Goal: Task Accomplishment & Management: Manage account settings

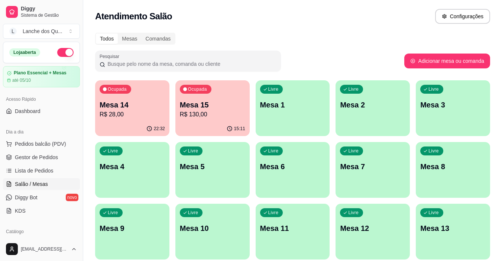
click at [300, 120] on div "Livre Mesa 1" at bounding box center [293, 103] width 74 height 47
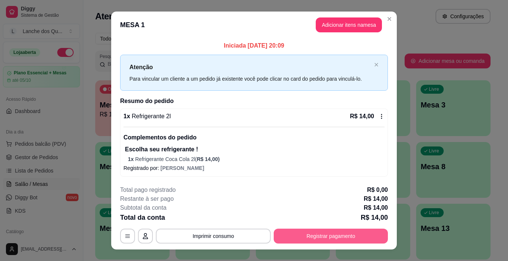
click at [314, 234] on button "Registrar pagamento" at bounding box center [331, 236] width 114 height 15
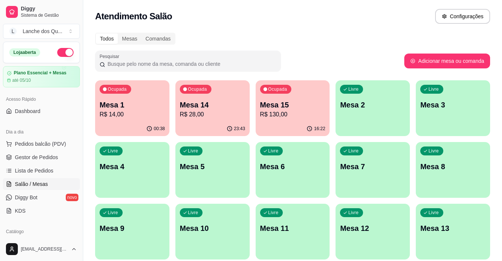
click at [375, 107] on p "Mesa 2" at bounding box center [372, 105] width 65 height 10
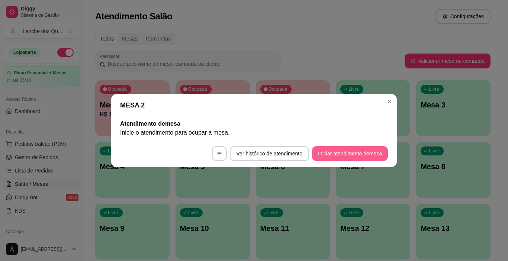
click at [326, 150] on button "Iniciar atendimento de mesa" at bounding box center [350, 153] width 76 height 15
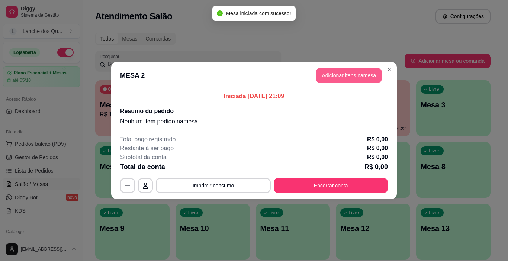
click at [352, 75] on button "Adicionar itens na mesa" at bounding box center [349, 75] width 66 height 15
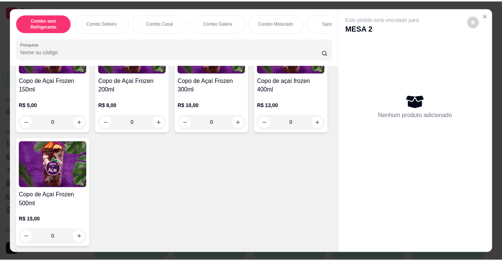
scroll to position [2414, 0]
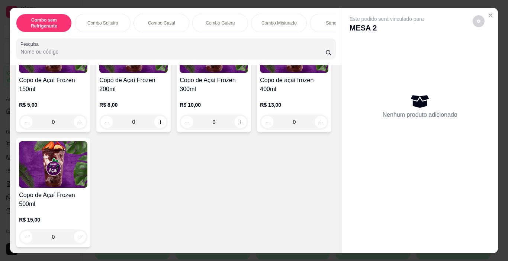
click at [229, 73] on img at bounding box center [214, 49] width 68 height 46
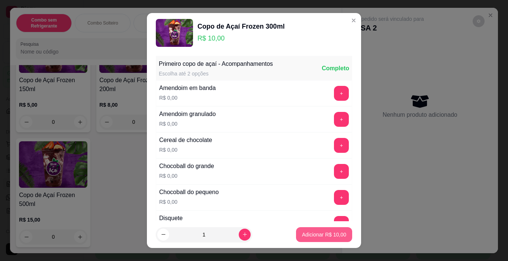
click at [304, 235] on p "Adicionar R$ 10,00" at bounding box center [324, 234] width 44 height 7
type input "1"
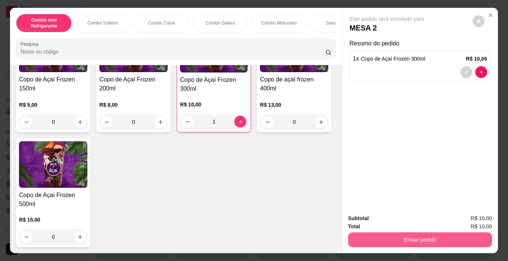
click at [373, 232] on button "Enviar pedido" at bounding box center [420, 239] width 144 height 15
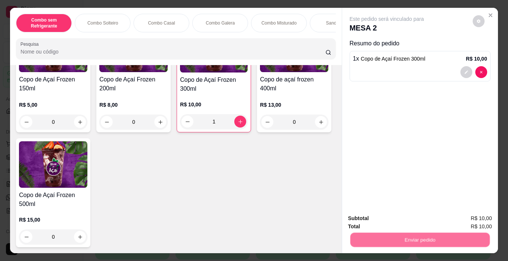
click at [364, 219] on button "Não registrar e enviar pedido" at bounding box center [395, 219] width 77 height 14
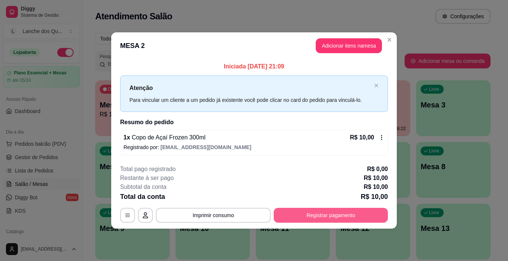
click at [302, 210] on button "Registrar pagamento" at bounding box center [331, 215] width 114 height 15
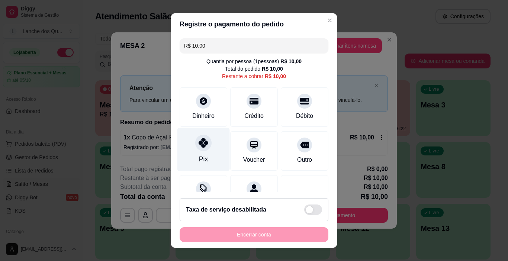
click at [200, 156] on div "Pix" at bounding box center [203, 159] width 9 height 10
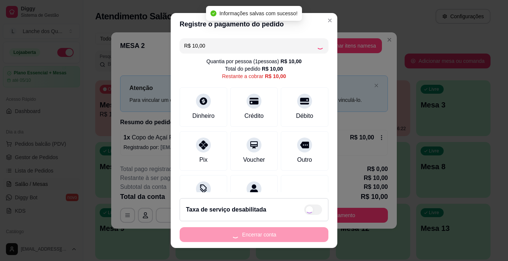
type input "R$ 0,00"
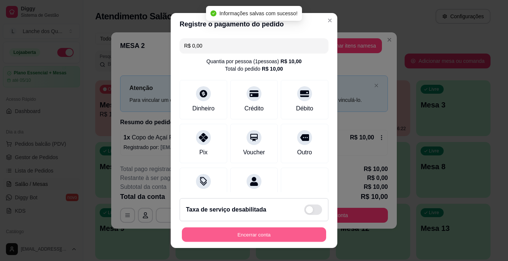
click at [263, 235] on button "Encerrar conta" at bounding box center [254, 235] width 144 height 15
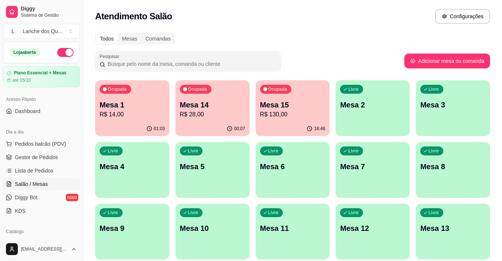
click at [279, 116] on p "R$ 130,00" at bounding box center [292, 114] width 65 height 9
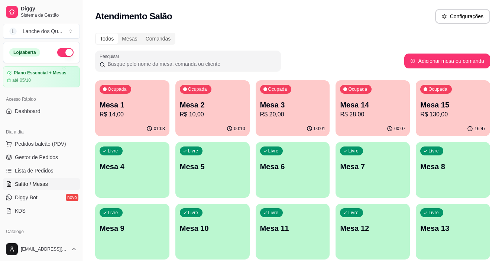
click at [297, 106] on p "Mesa 3" at bounding box center [292, 105] width 65 height 10
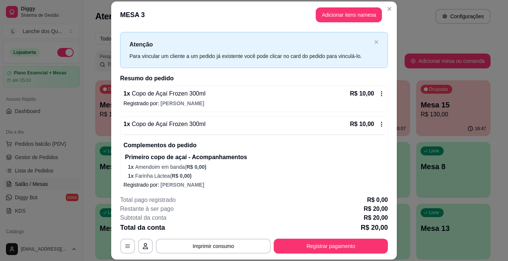
scroll to position [19, 0]
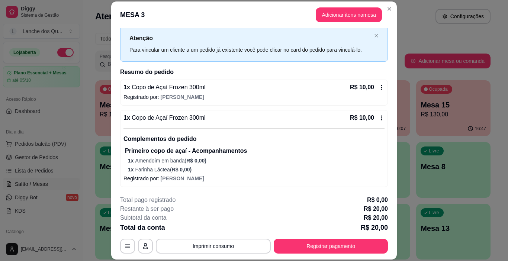
click at [218, 90] on div "1 x Copo de Açaí Frozen 300ml R$ 10,00" at bounding box center [253, 87] width 261 height 9
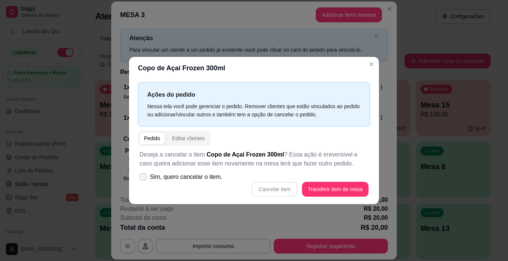
click at [154, 181] on span "Sim, quero cancelar o item." at bounding box center [186, 177] width 73 height 9
click at [144, 181] on input "Sim, quero cancelar o item." at bounding box center [141, 180] width 5 height 5
checkbox input "true"
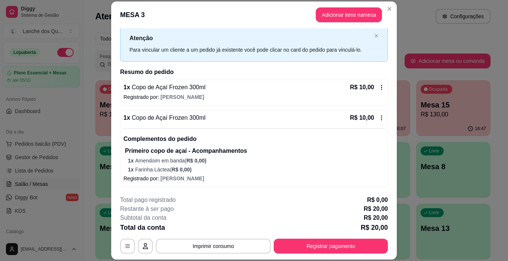
click at [211, 89] on div "1 x Copo de Açaí Frozen 300ml R$ 10,00" at bounding box center [253, 87] width 261 height 9
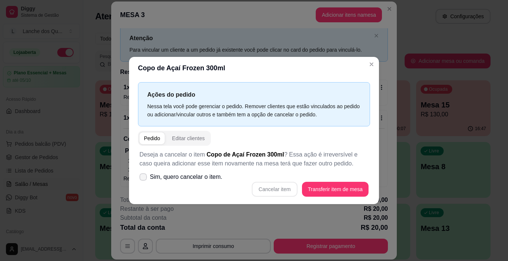
click at [147, 177] on label "Sim, quero cancelar o item." at bounding box center [180, 177] width 89 height 15
click at [144, 178] on input "Sim, quero cancelar o item." at bounding box center [141, 180] width 5 height 5
checkbox input "true"
click at [273, 189] on button "Cancelar item" at bounding box center [274, 189] width 44 height 15
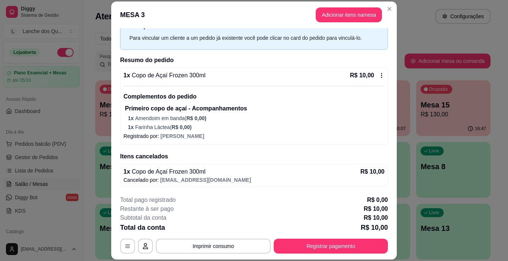
scroll to position [0, 0]
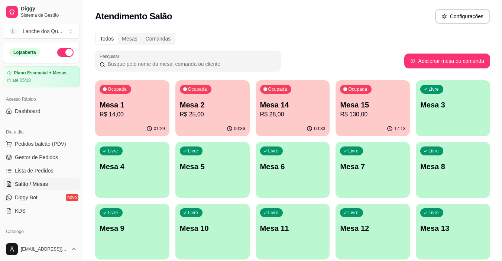
click at [439, 110] on div "Livre Mesa 3" at bounding box center [453, 103] width 74 height 47
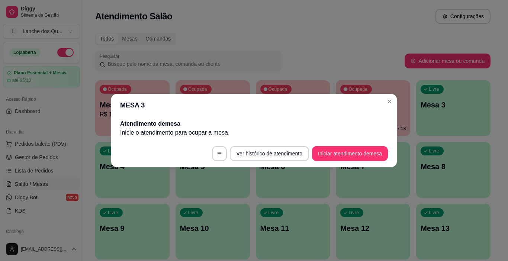
click at [338, 158] on button "Iniciar atendimento de mesa" at bounding box center [350, 153] width 76 height 15
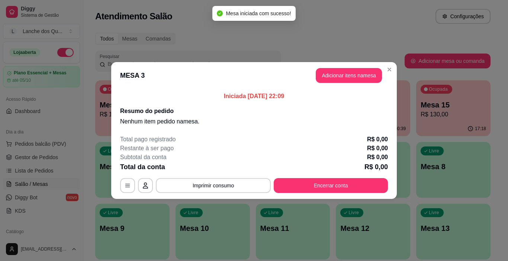
click at [329, 75] on button "Adicionar itens na mesa" at bounding box center [349, 75] width 66 height 15
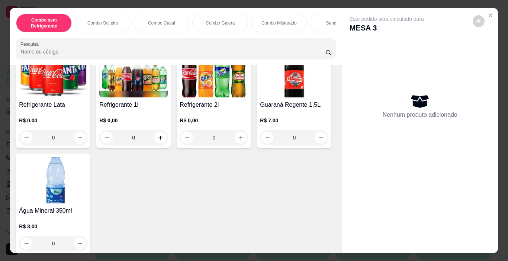
scroll to position [1710, 0]
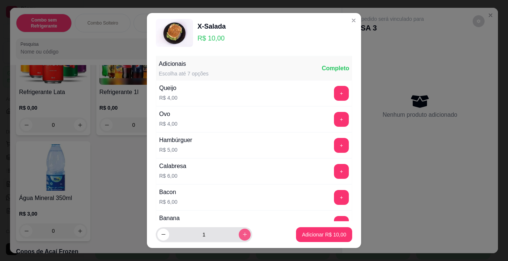
click at [242, 232] on icon "increase-product-quantity" at bounding box center [245, 235] width 6 height 6
type input "2"
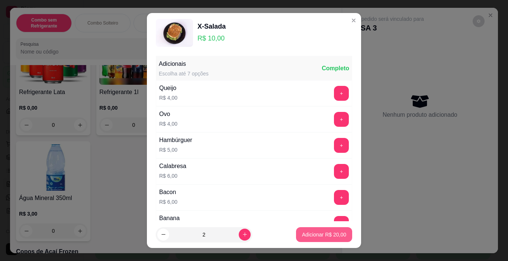
click at [336, 234] on p "Adicionar R$ 20,00" at bounding box center [324, 234] width 44 height 7
type input "2"
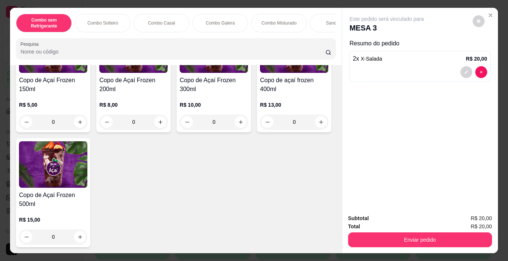
scroll to position [2268, 0]
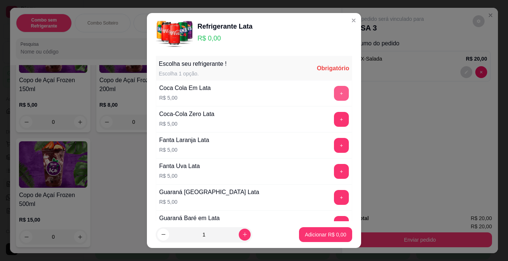
click at [334, 94] on button "+" at bounding box center [341, 93] width 15 height 15
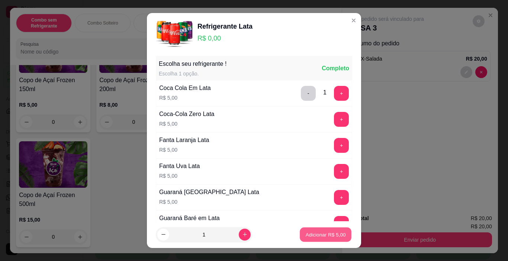
click at [317, 235] on p "Adicionar R$ 5,00" at bounding box center [325, 234] width 40 height 7
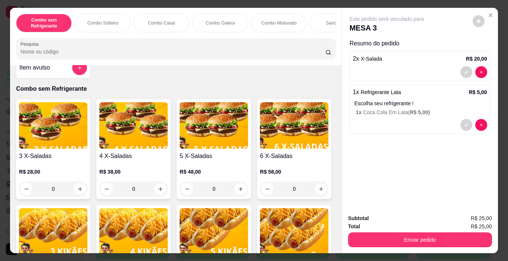
scroll to position [0, 0]
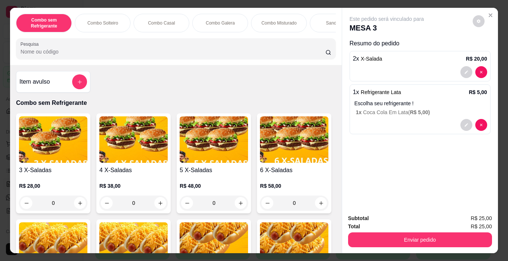
click at [65, 89] on div "Item avulso" at bounding box center [53, 81] width 68 height 15
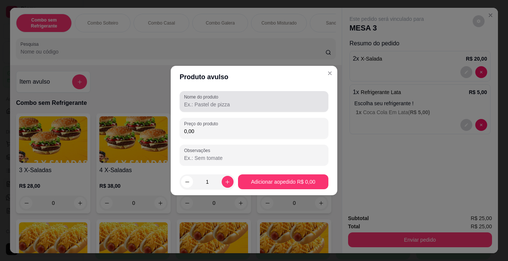
click at [228, 105] on input "Nome do produto" at bounding box center [254, 104] width 140 height 7
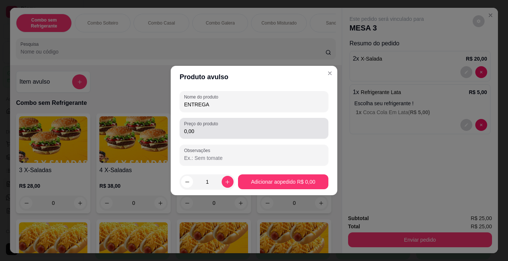
type input "ENTREGA"
click at [226, 133] on input "0,00" at bounding box center [254, 131] width 140 height 7
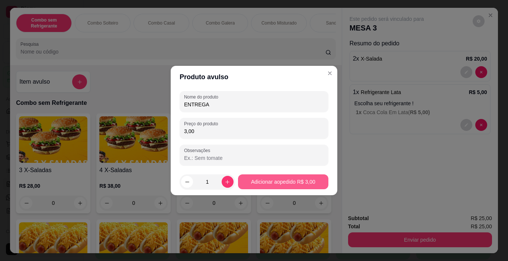
type input "3,00"
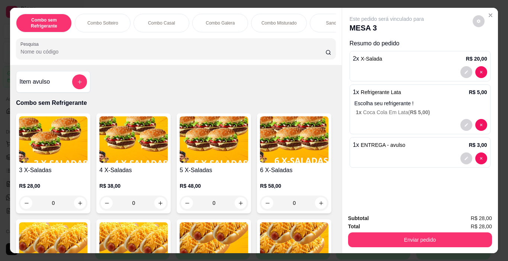
click at [425, 242] on button "Enviar pedido" at bounding box center [420, 239] width 144 height 15
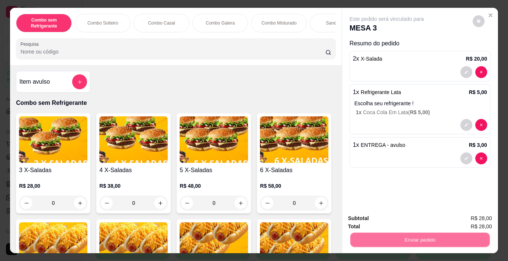
click at [400, 219] on button "Não registrar e enviar pedido" at bounding box center [395, 219] width 75 height 14
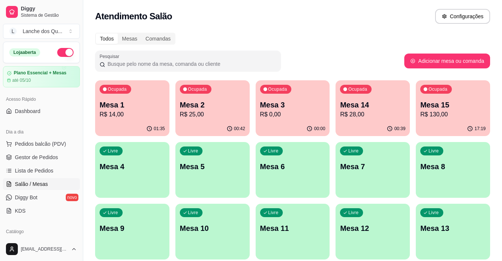
click at [349, 109] on p "Mesa 14" at bounding box center [372, 105] width 65 height 10
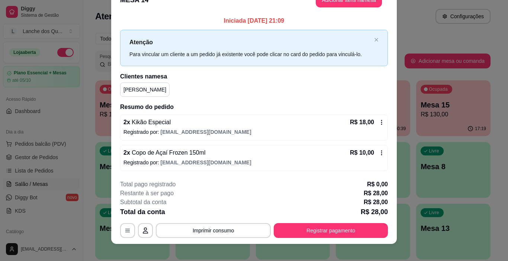
scroll to position [22, 0]
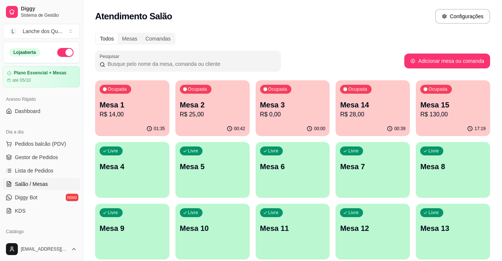
click at [363, 111] on p "R$ 28,00" at bounding box center [372, 114] width 65 height 9
click at [127, 112] on p "R$ 14,00" at bounding box center [132, 114] width 65 height 9
click at [49, 138] on button "Pedidos balcão (PDV)" at bounding box center [41, 144] width 77 height 12
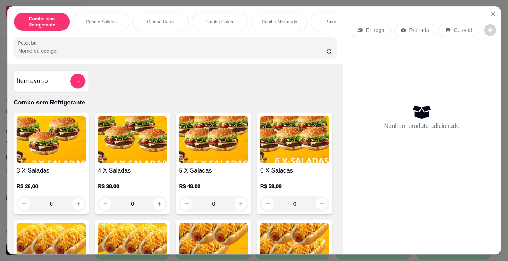
click at [44, 183] on div "R$ 28,00 0" at bounding box center [51, 193] width 69 height 36
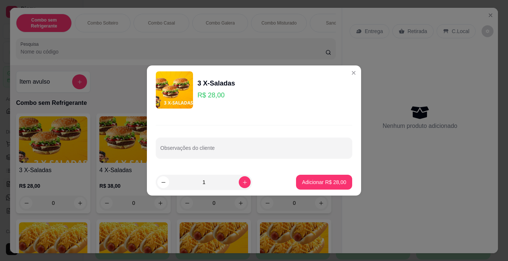
click at [341, 73] on section "3 X-Saladas R$ 28,00 Observações do cliente 1 Adicionar R$ 28,00" at bounding box center [254, 130] width 214 height 130
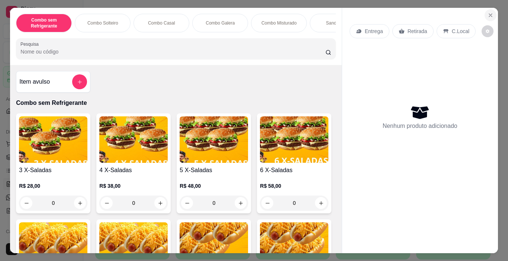
click at [487, 12] on icon "Close" at bounding box center [490, 15] width 6 height 6
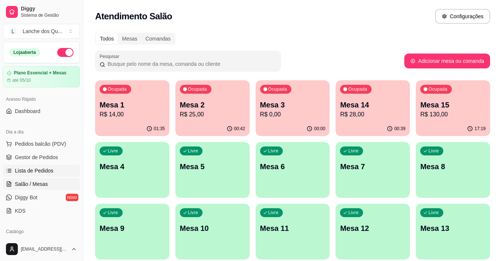
click at [28, 173] on span "Lista de Pedidos" at bounding box center [34, 170] width 39 height 7
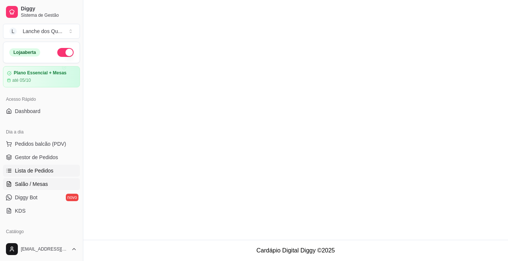
click at [30, 186] on span "Salão / Mesas" at bounding box center [31, 183] width 33 height 7
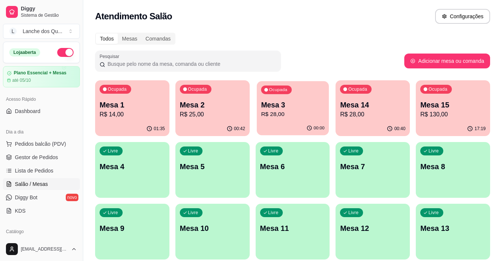
click at [279, 117] on p "R$ 28,00" at bounding box center [293, 114] width 64 height 9
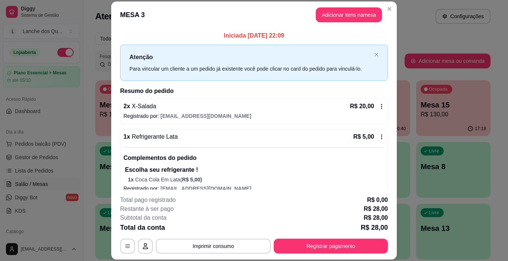
scroll to position [41, 0]
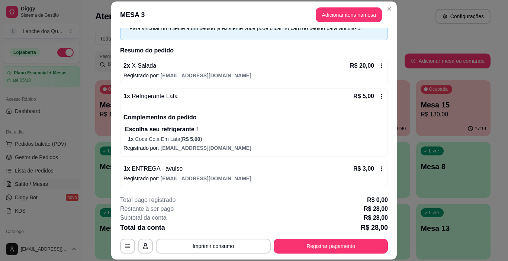
click at [307, 246] on button "Registrar pagamento" at bounding box center [331, 246] width 114 height 15
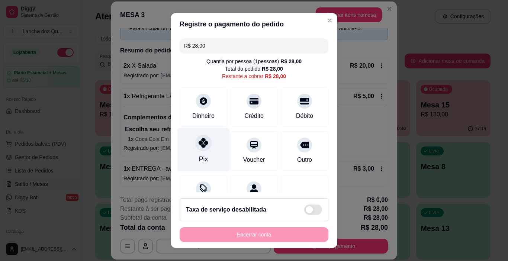
click at [204, 149] on div "Pix" at bounding box center [203, 150] width 52 height 44
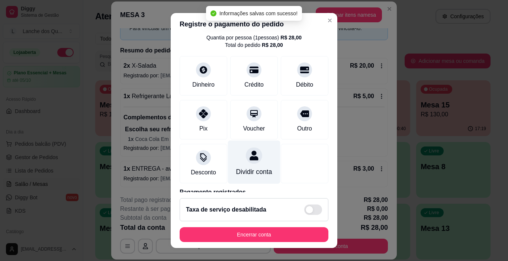
type input "R$ 0,00"
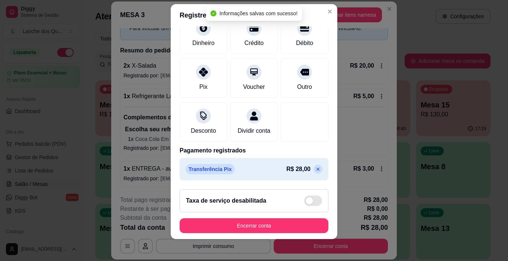
scroll to position [11, 0]
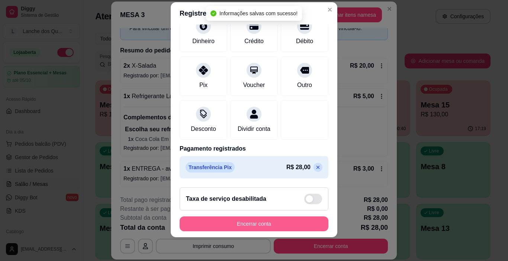
click at [287, 223] on button "Encerrar conta" at bounding box center [254, 223] width 149 height 15
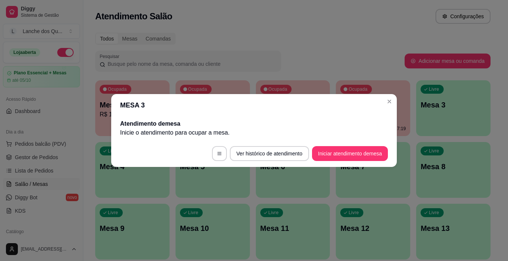
scroll to position [0, 0]
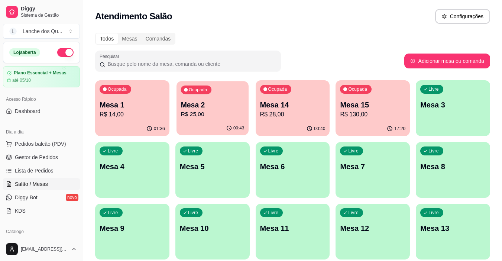
click at [215, 110] on p "R$ 25,00" at bounding box center [213, 114] width 64 height 9
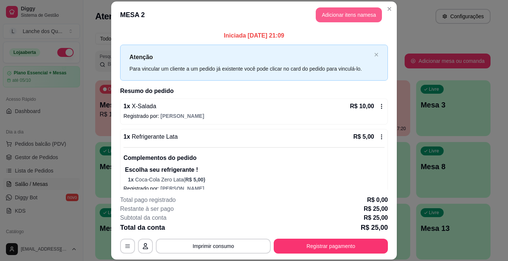
click at [348, 15] on button "Adicionar itens na mesa" at bounding box center [349, 14] width 66 height 15
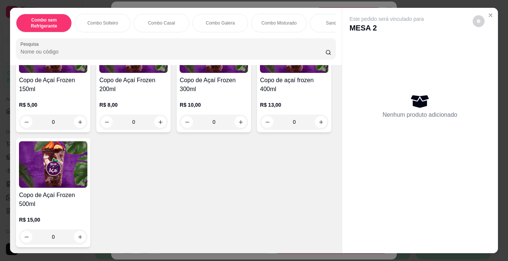
scroll to position [2265, 0]
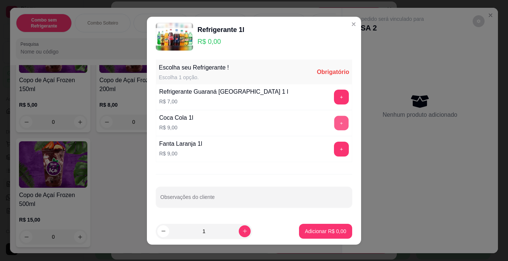
click at [334, 123] on button "+" at bounding box center [341, 123] width 15 height 15
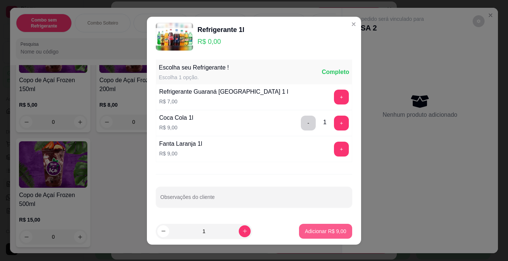
click at [322, 228] on p "Adicionar R$ 9,00" at bounding box center [325, 231] width 41 height 7
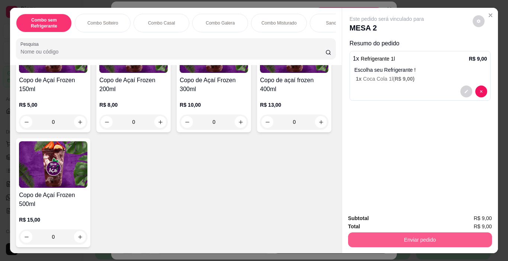
click at [400, 238] on button "Enviar pedido" at bounding box center [420, 239] width 144 height 15
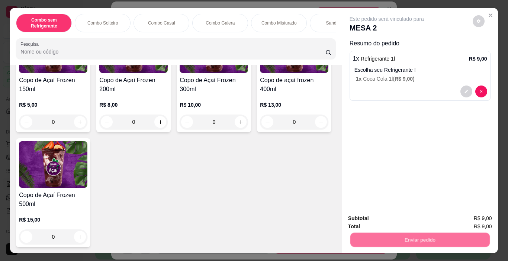
click at [409, 218] on button "Não registrar e enviar pedido" at bounding box center [395, 219] width 75 height 14
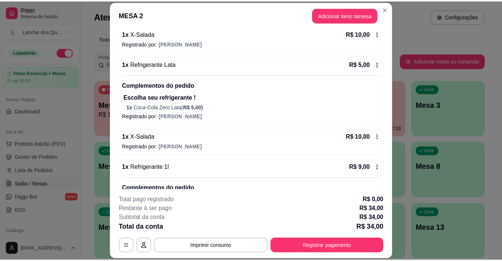
scroll to position [74, 0]
